Goal: Information Seeking & Learning: Learn about a topic

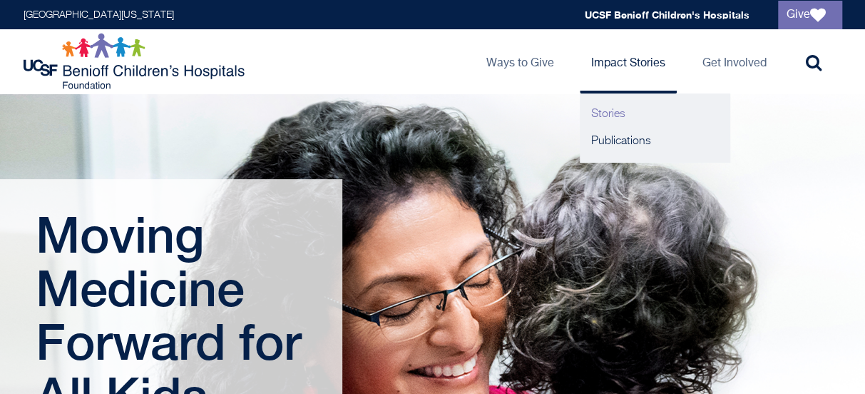
click at [604, 117] on link "Stories" at bounding box center [655, 114] width 150 height 27
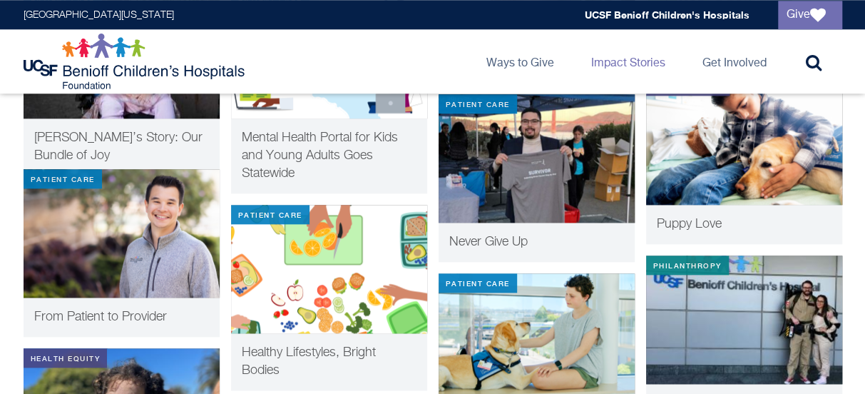
scroll to position [784, 0]
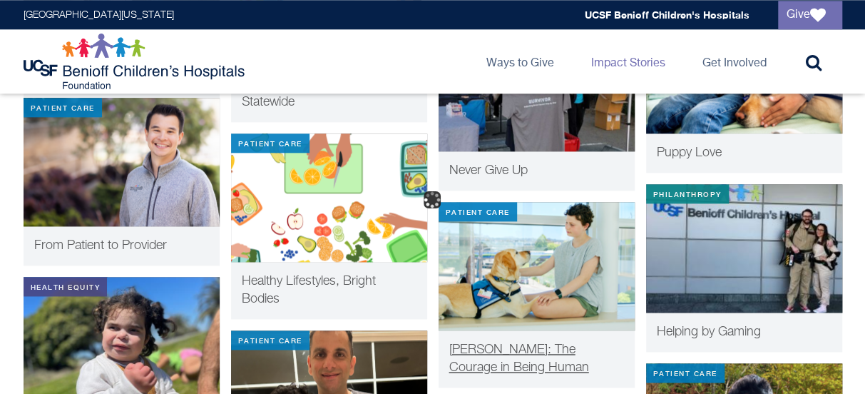
click at [508, 266] on img at bounding box center [537, 266] width 196 height 128
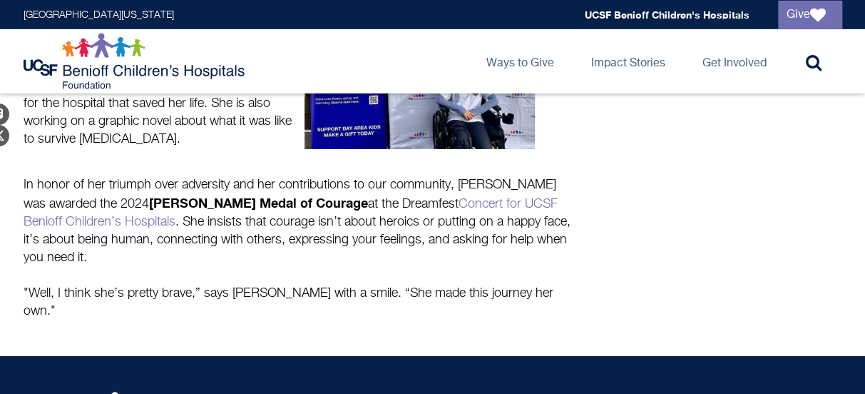
scroll to position [2161, 0]
